Goal: Use online tool/utility: Utilize a website feature to perform a specific function

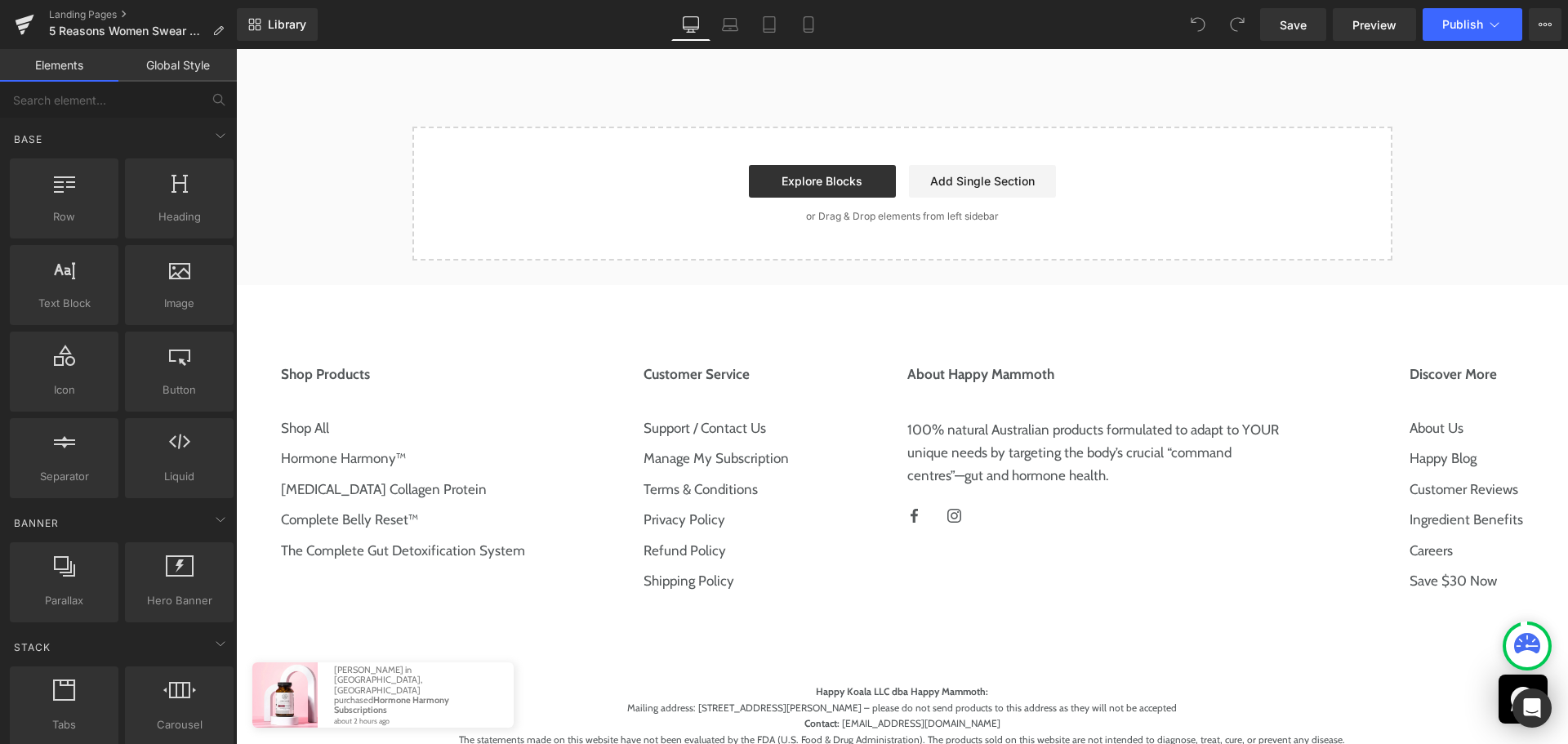
scroll to position [3775, 0]
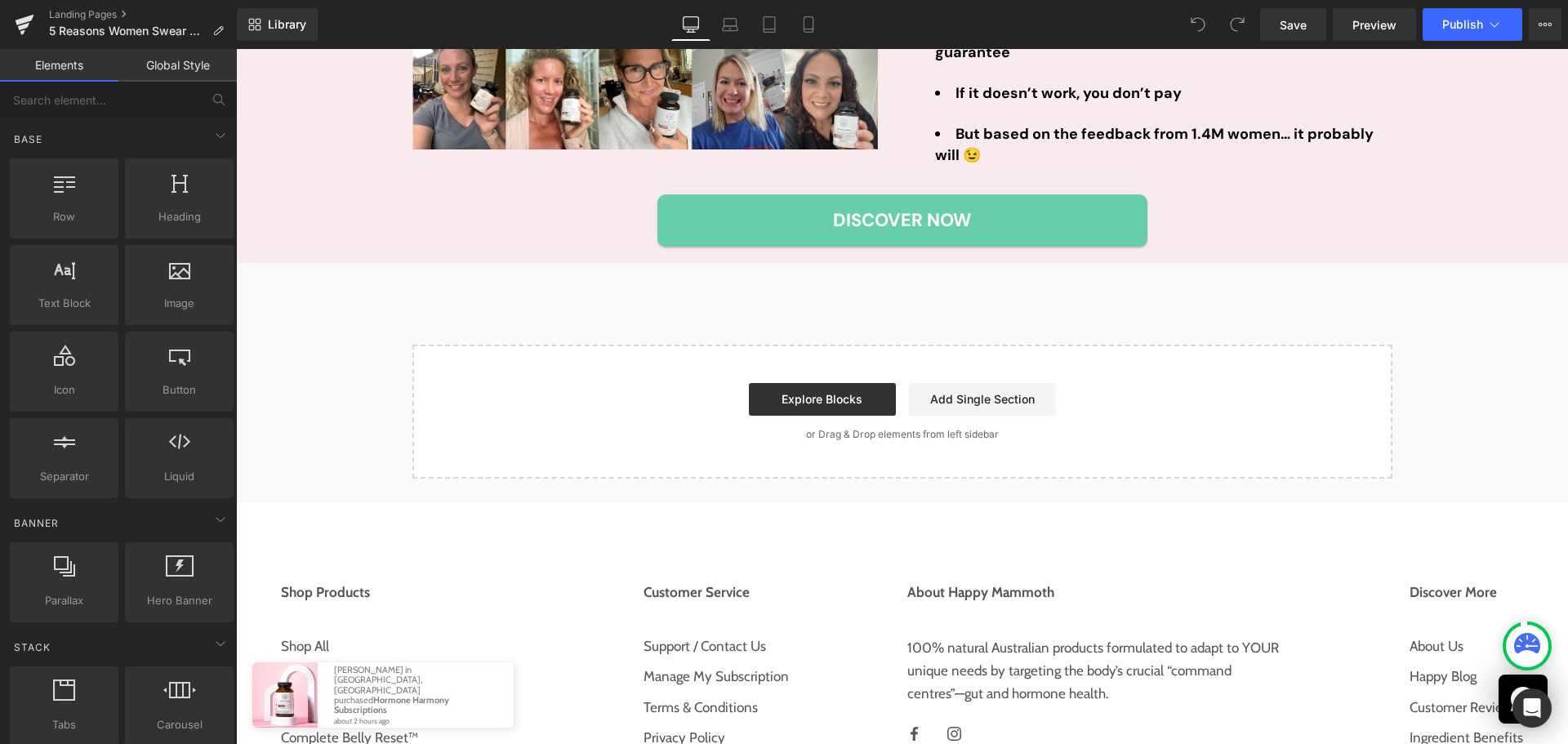
click at [112, 76] on link "Elements" at bounding box center [59, 65] width 119 height 32
click at [109, 100] on input "text" at bounding box center [100, 99] width 201 height 36
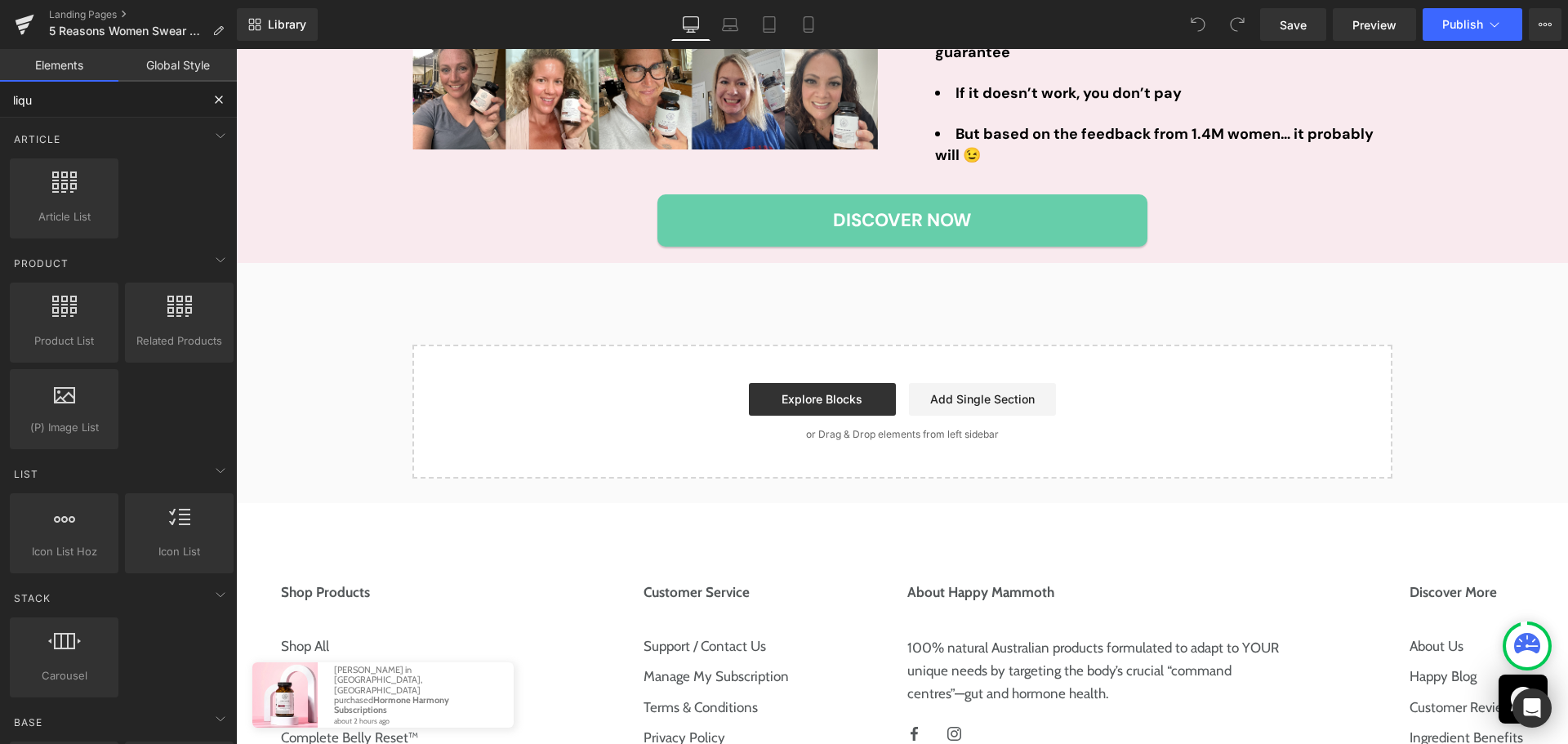
type input "liqui"
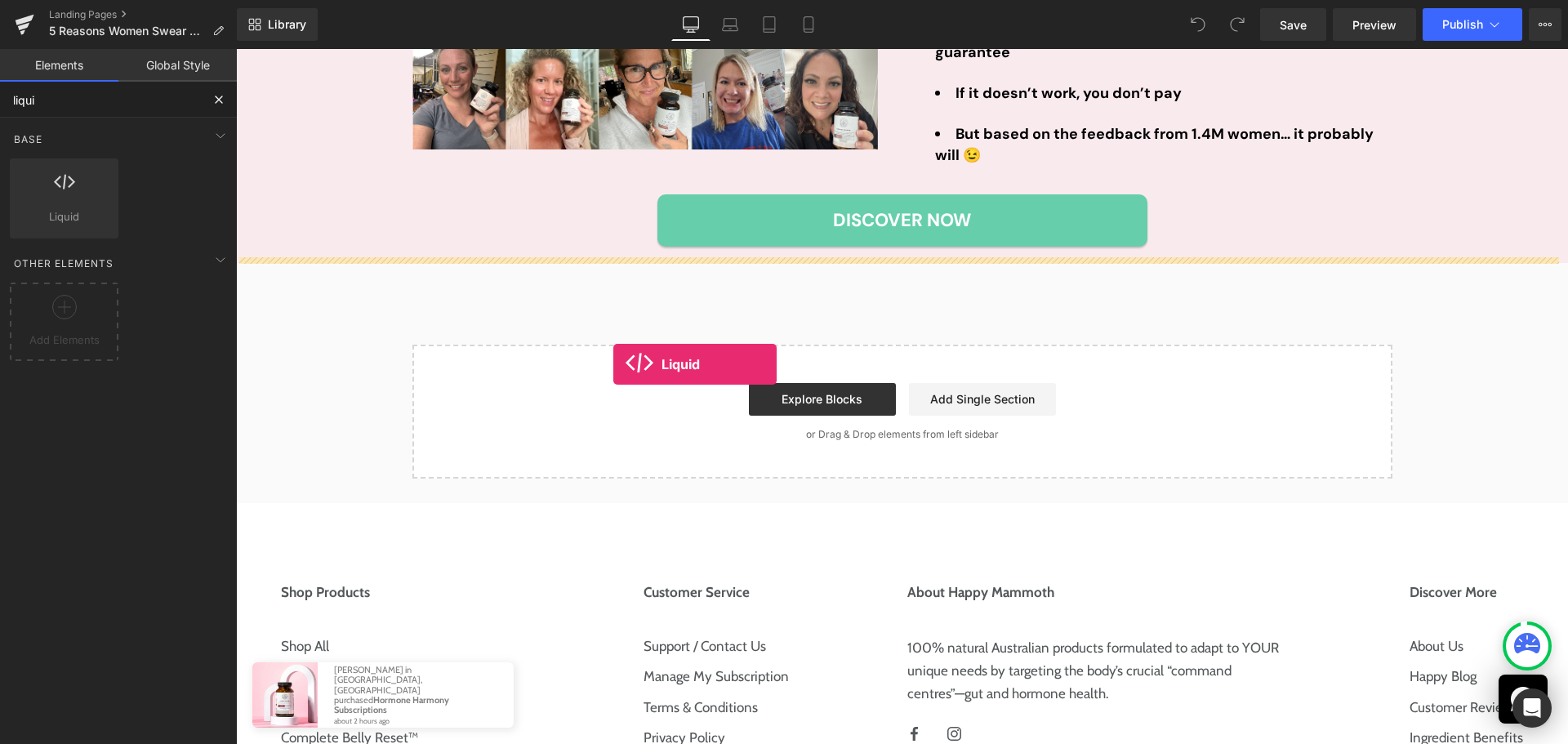
drag, startPoint x: 378, startPoint y: 269, endPoint x: 606, endPoint y: 336, distance: 237.6
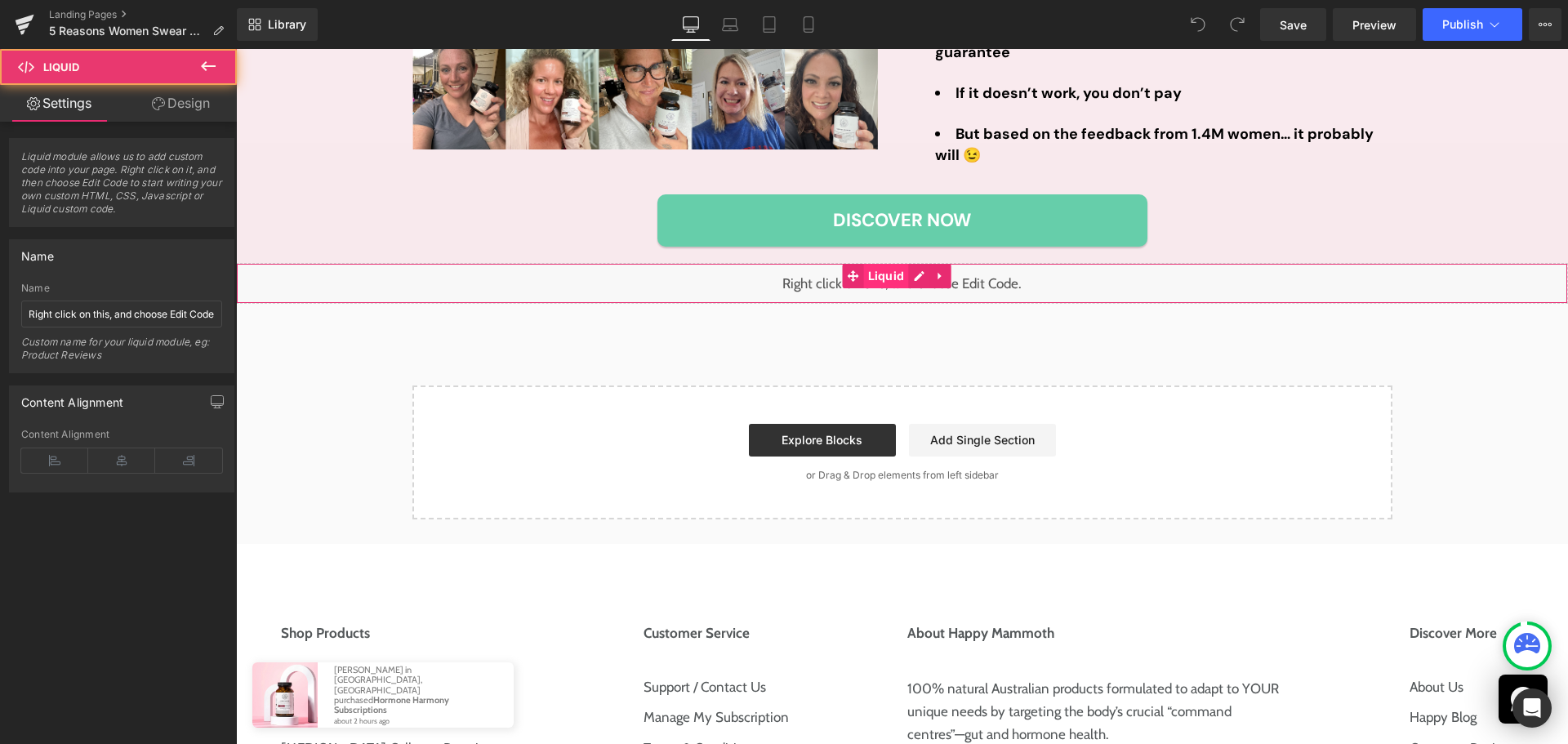
click at [871, 282] on span "Liquid" at bounding box center [886, 276] width 44 height 24
click at [182, 320] on input "Right click on this, and choose Edit Code." at bounding box center [121, 313] width 201 height 27
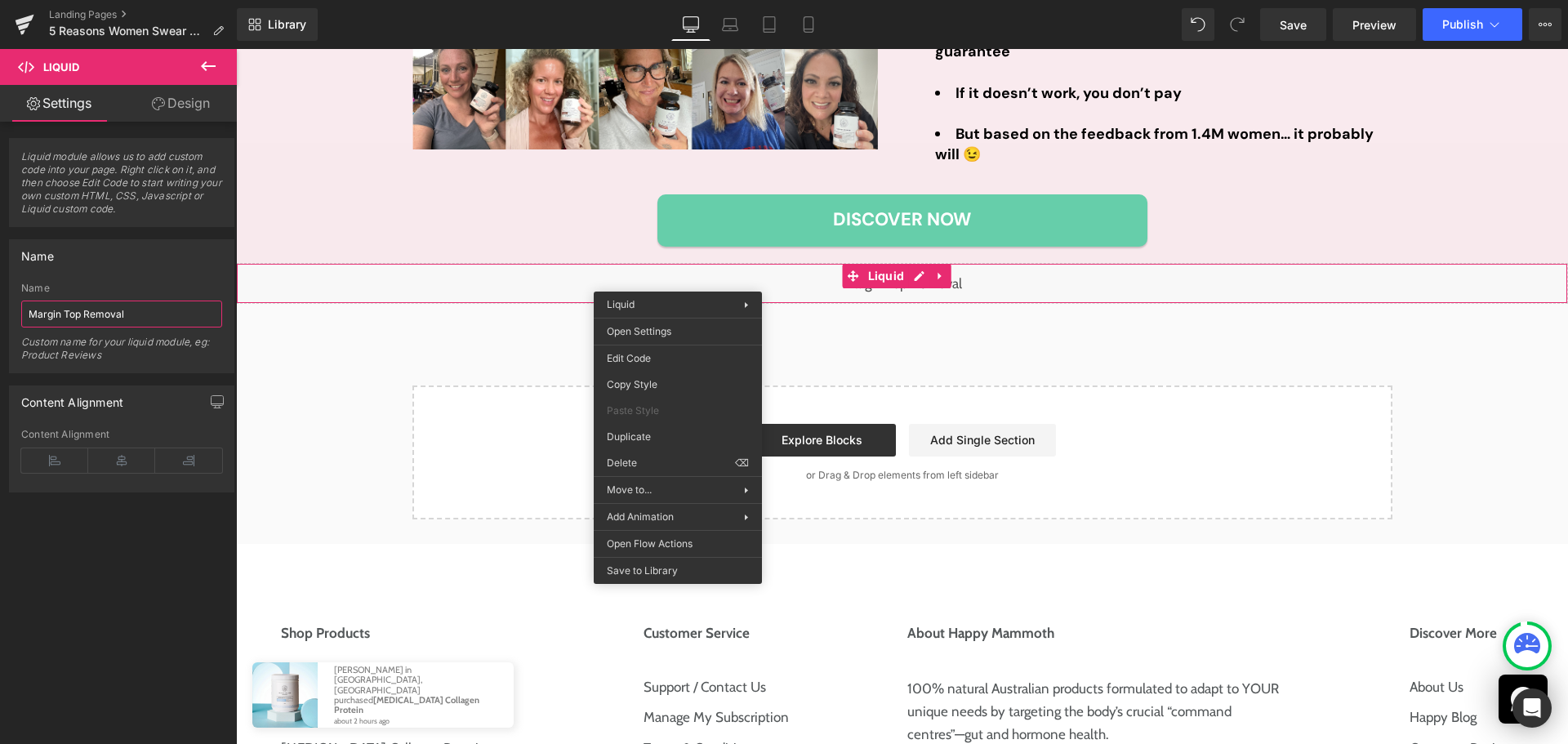
click at [35, 322] on input "Margin Top Removal" at bounding box center [121, 313] width 201 height 27
type input "Footer Margin Top Removal"
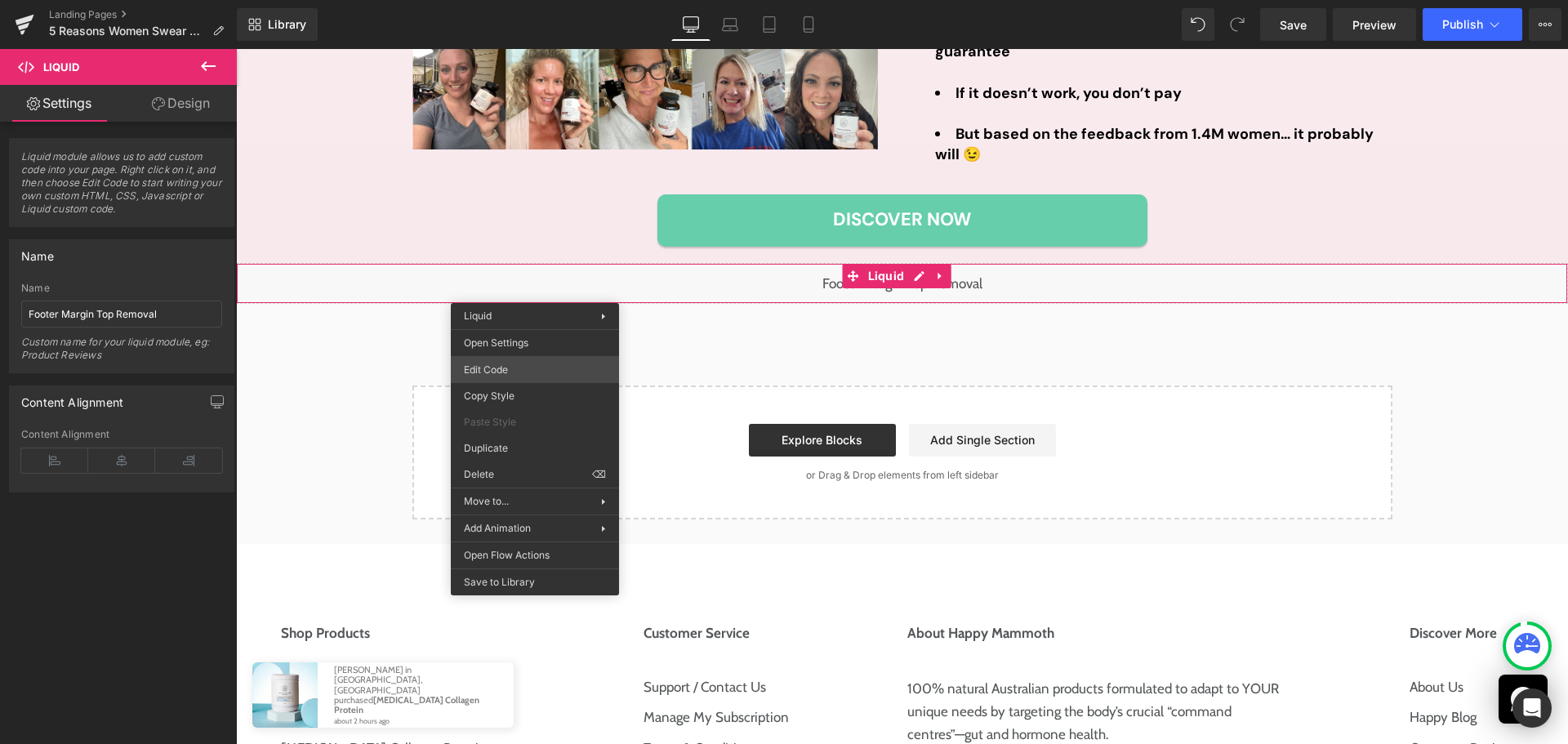
click at [528, 0] on div "Liquid You are previewing how the will restyle your page. You can not edit Elem…" at bounding box center [784, 0] width 1568 height 0
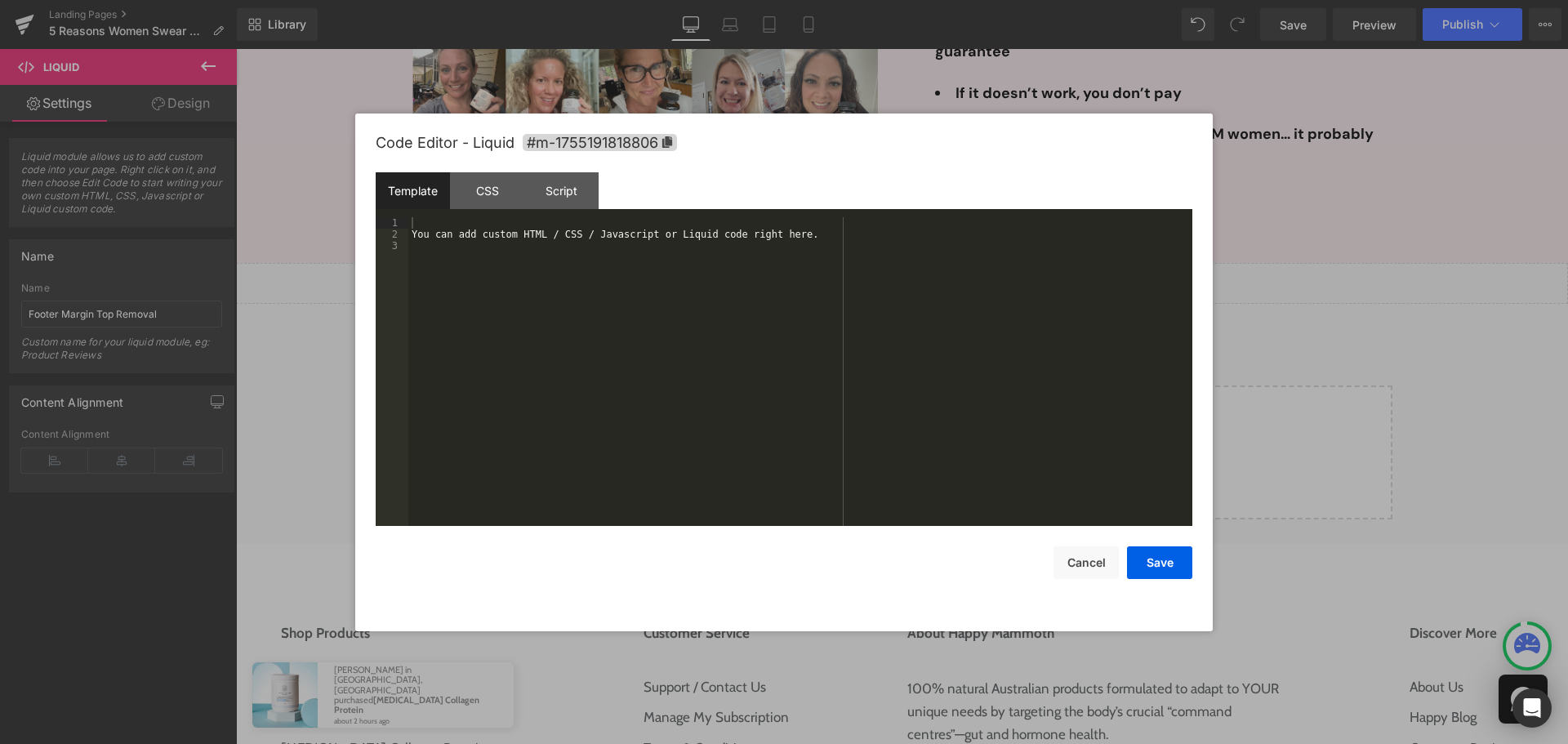
click at [541, 248] on div "You can add custom HTML / CSS / Javascript or Liquid code right here." at bounding box center [801, 383] width 784 height 332
click at [507, 192] on div "CSS" at bounding box center [487, 191] width 74 height 37
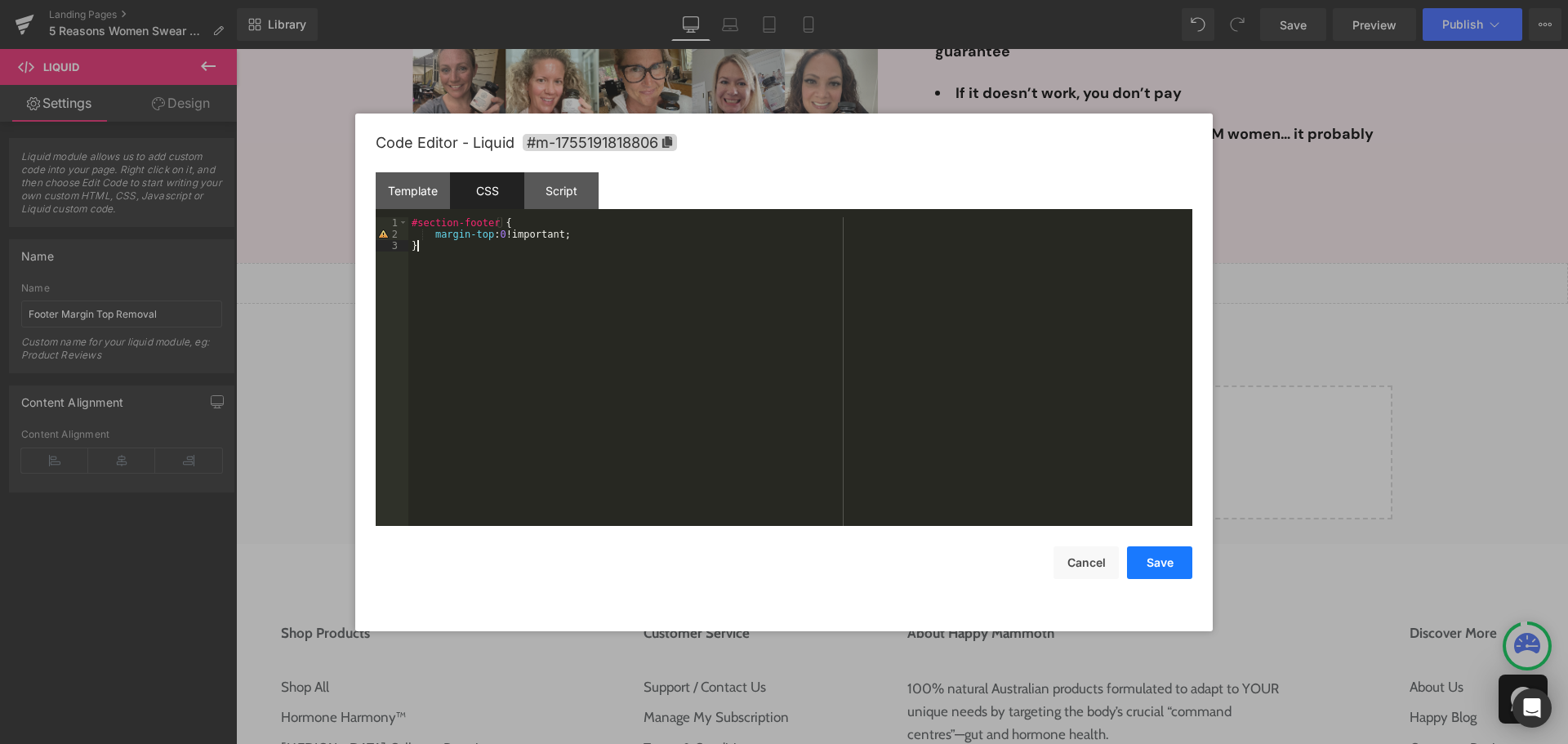
click at [1156, 561] on button "Save" at bounding box center [1159, 562] width 65 height 32
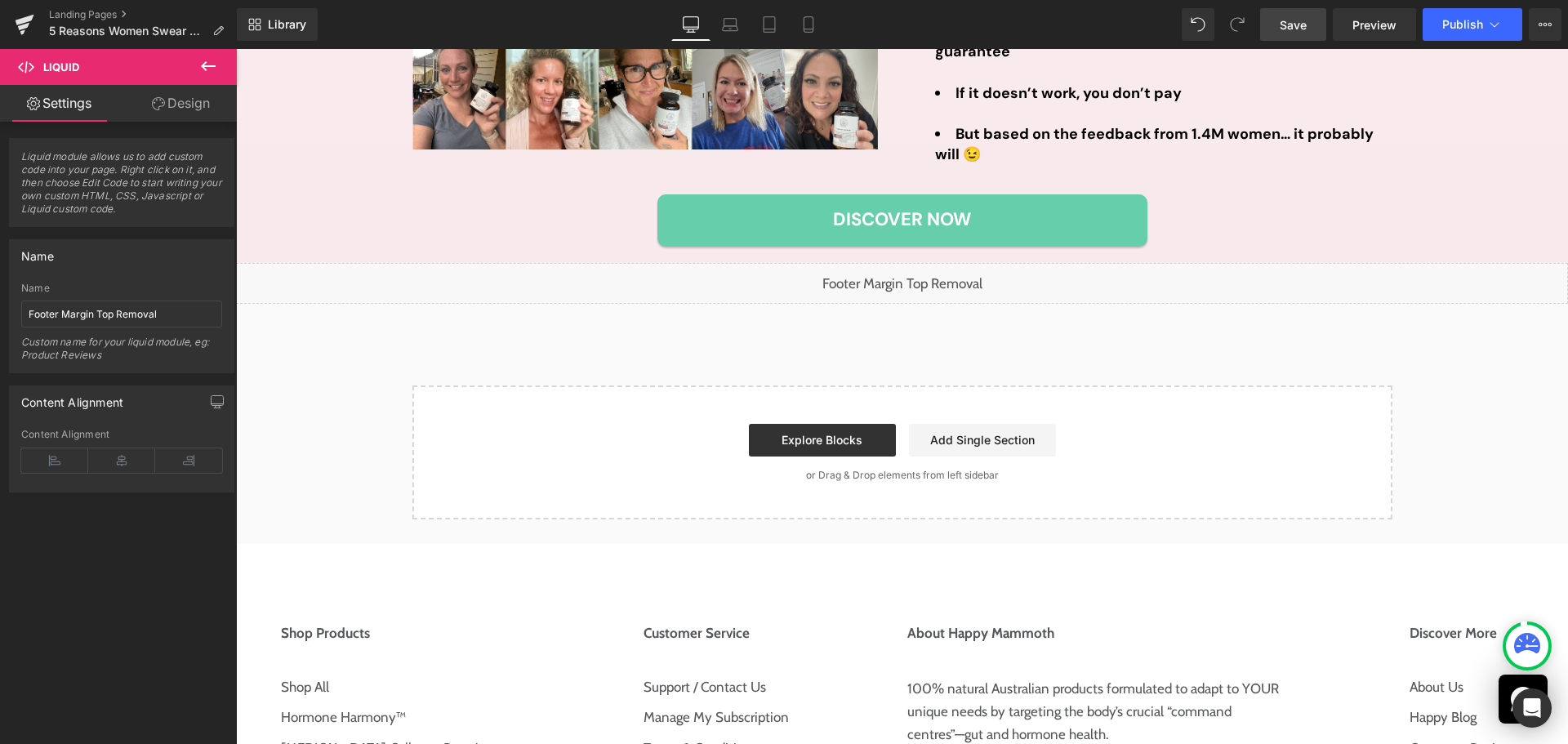
click at [1289, 28] on span "Save" at bounding box center [1293, 25] width 27 height 18
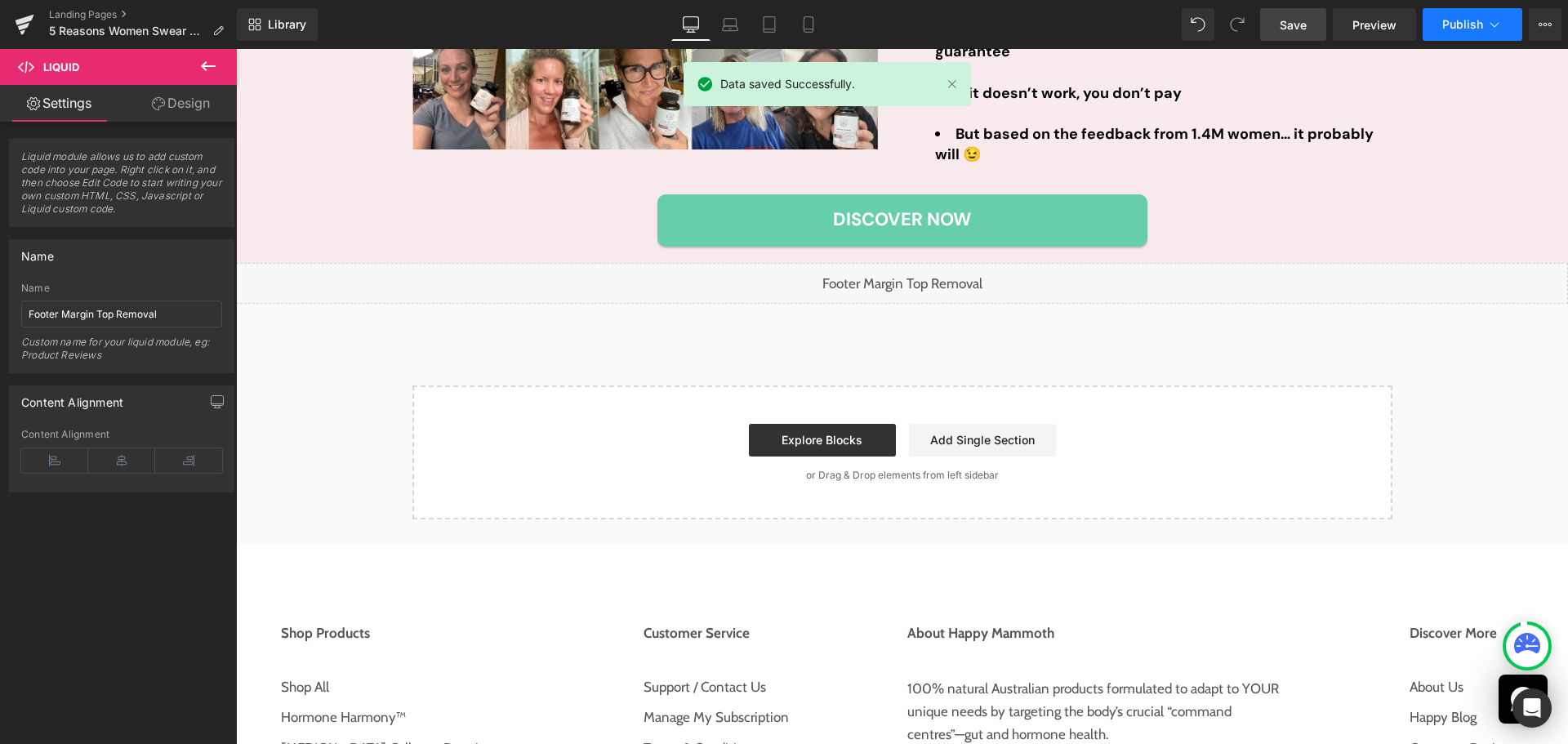
click at [1472, 32] on button "Publish" at bounding box center [1473, 24] width 100 height 32
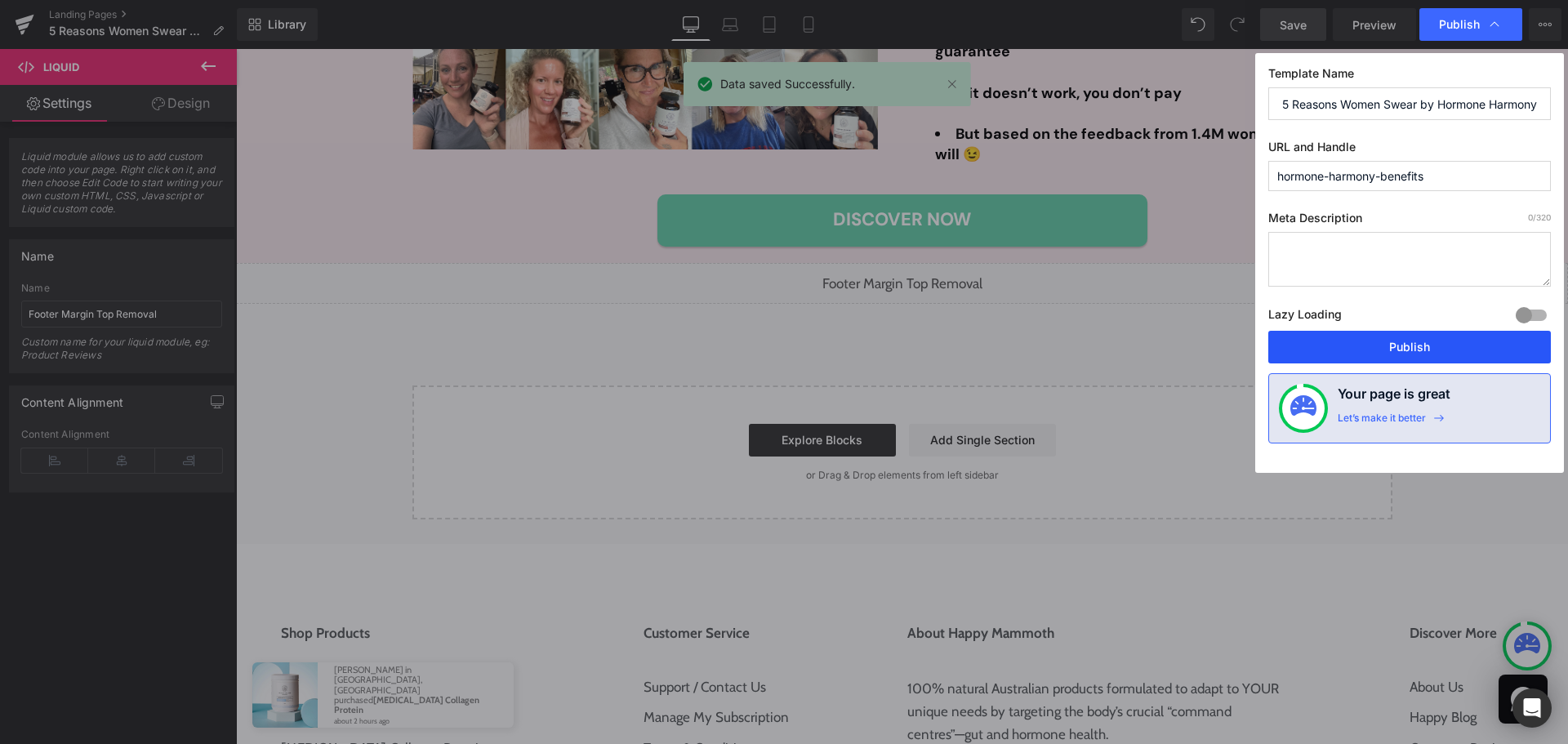
click at [1423, 347] on button "Publish" at bounding box center [1410, 347] width 283 height 32
